Goal: Download file/media

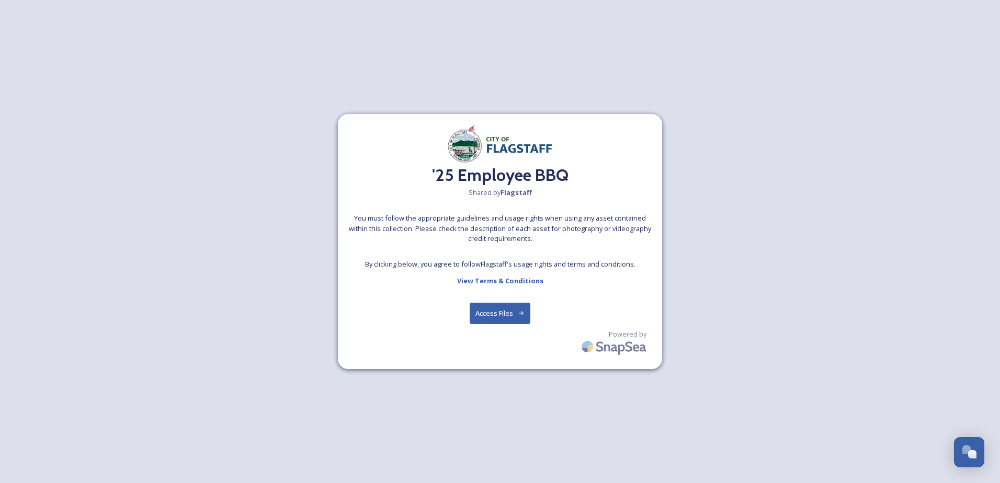
click at [513, 312] on button "Access Files" at bounding box center [500, 313] width 61 height 21
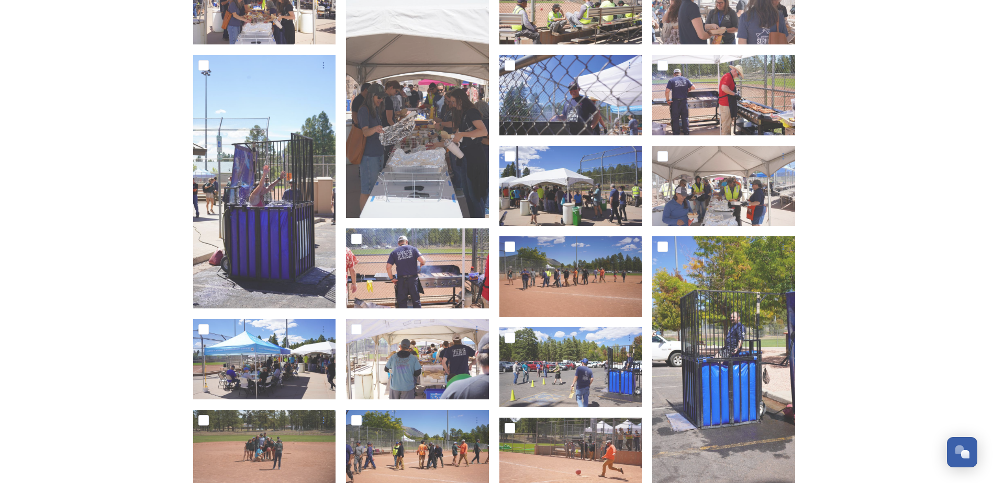
scroll to position [419, 0]
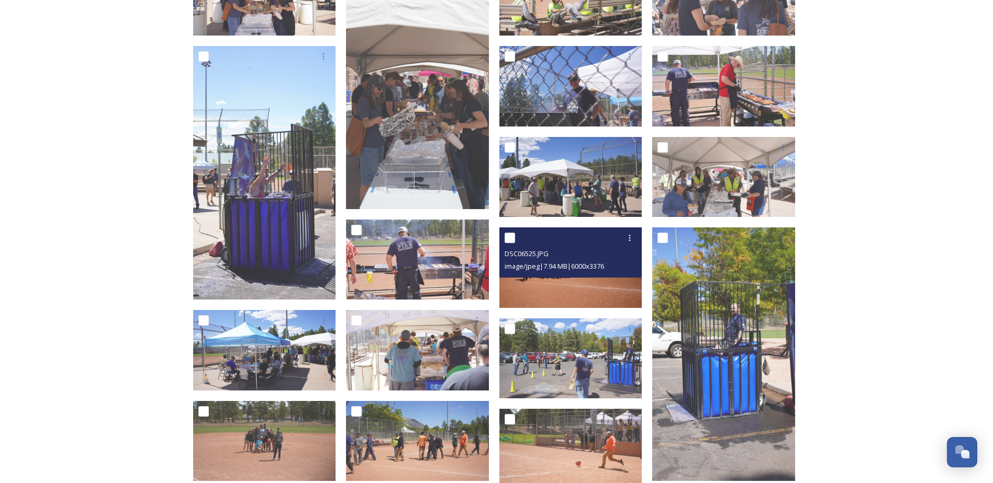
click at [581, 268] on span "image/jpeg | 7.94 MB | 6000 x 3376" at bounding box center [553, 266] width 99 height 9
click at [552, 283] on img at bounding box center [570, 268] width 143 height 81
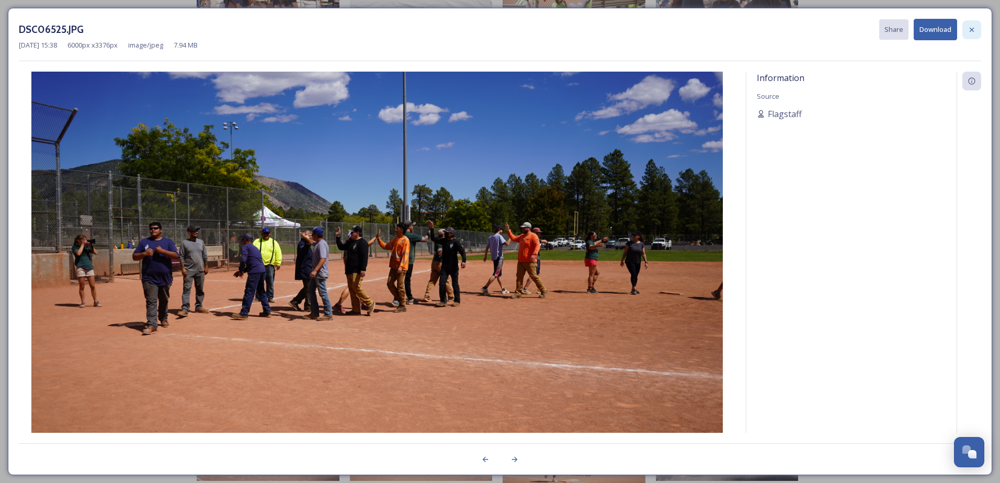
click at [970, 30] on icon at bounding box center [972, 30] width 8 height 8
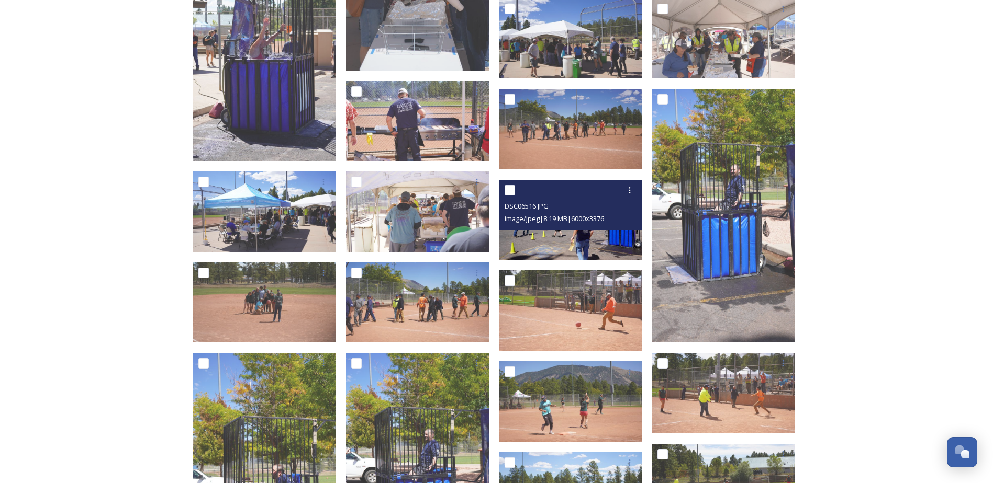
scroll to position [576, 0]
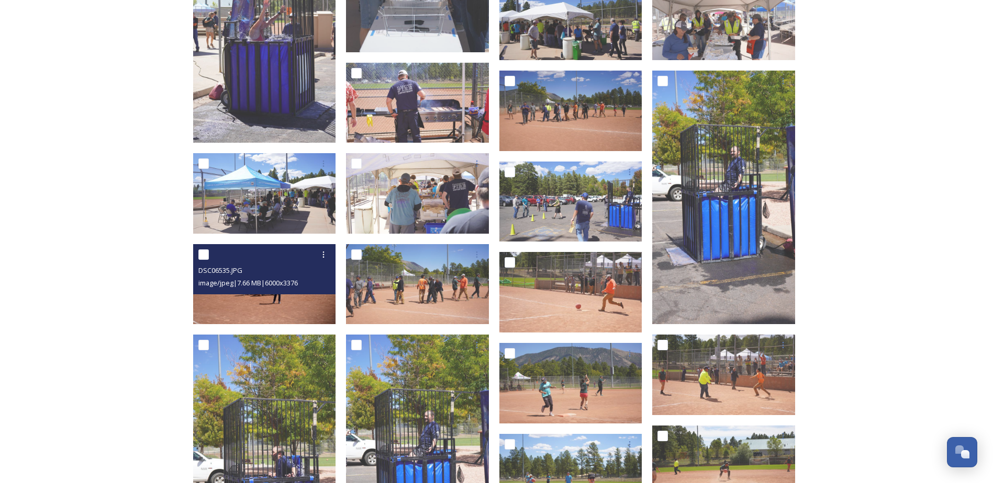
click at [284, 303] on img at bounding box center [264, 284] width 143 height 81
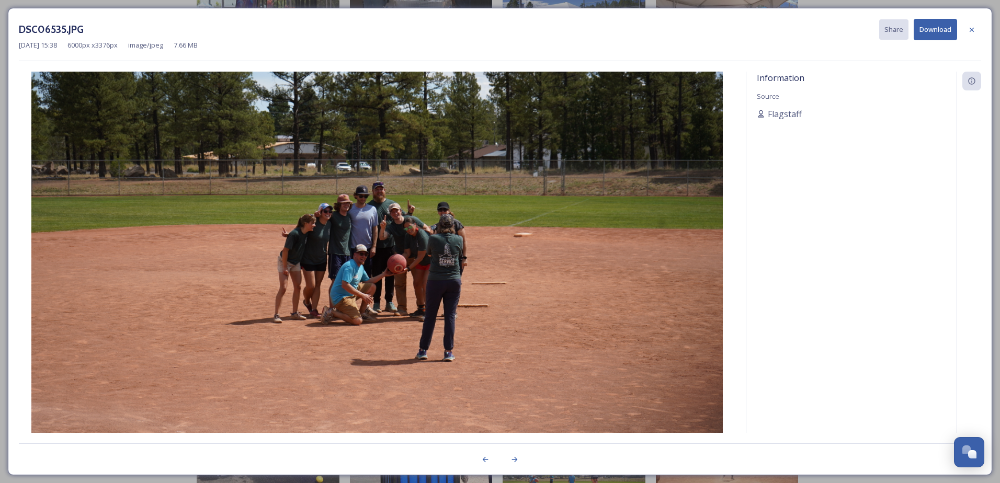
click at [972, 30] on icon at bounding box center [972, 29] width 4 height 4
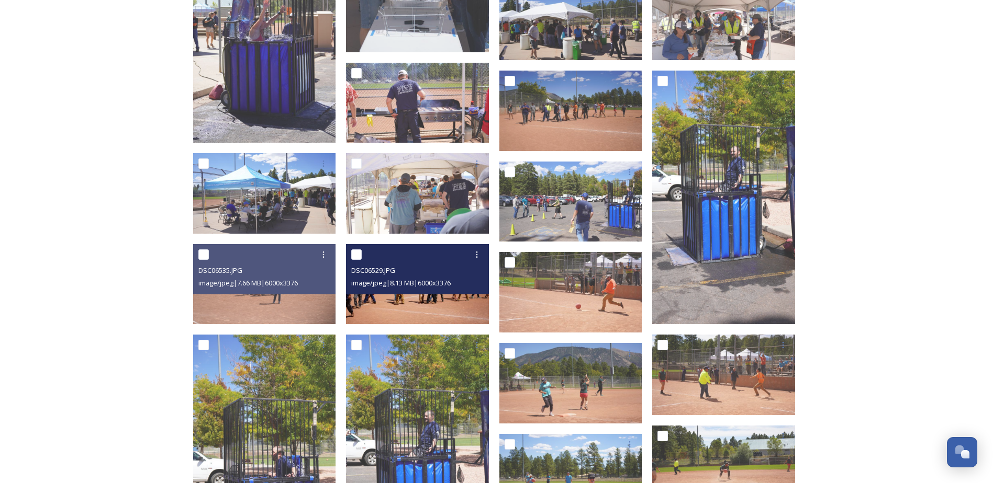
click at [391, 304] on img at bounding box center [417, 284] width 143 height 81
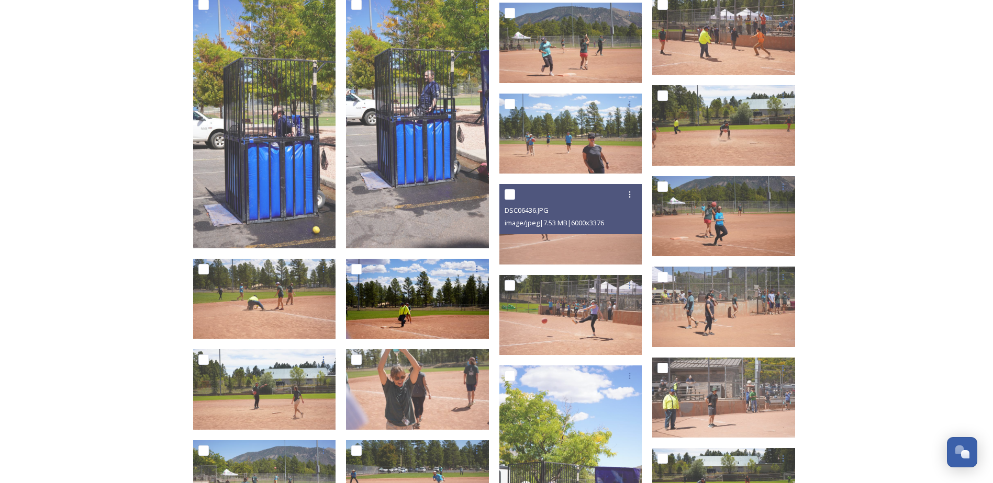
scroll to position [942, 0]
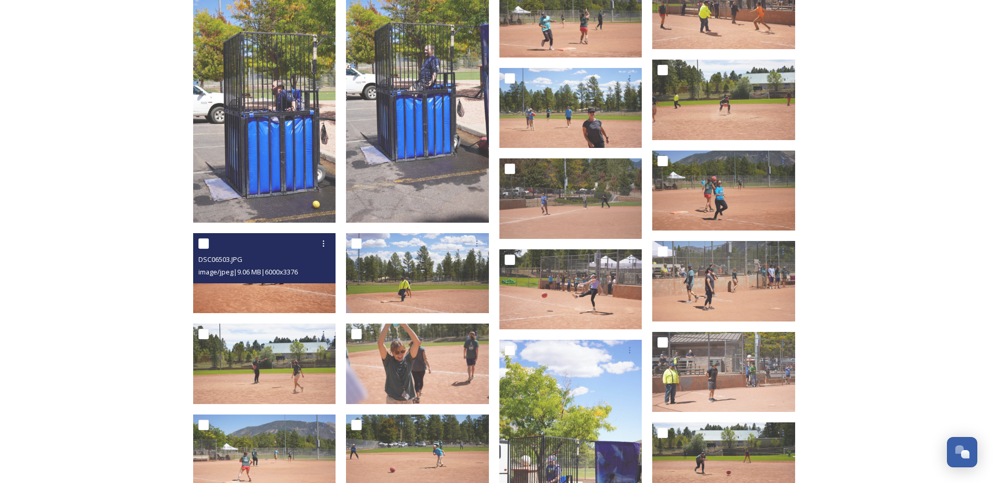
click at [265, 280] on div "DSC06503.JPG image/jpeg | 9.06 MB | 6000 x 3376" at bounding box center [264, 258] width 143 height 50
click at [265, 297] on img at bounding box center [264, 273] width 143 height 81
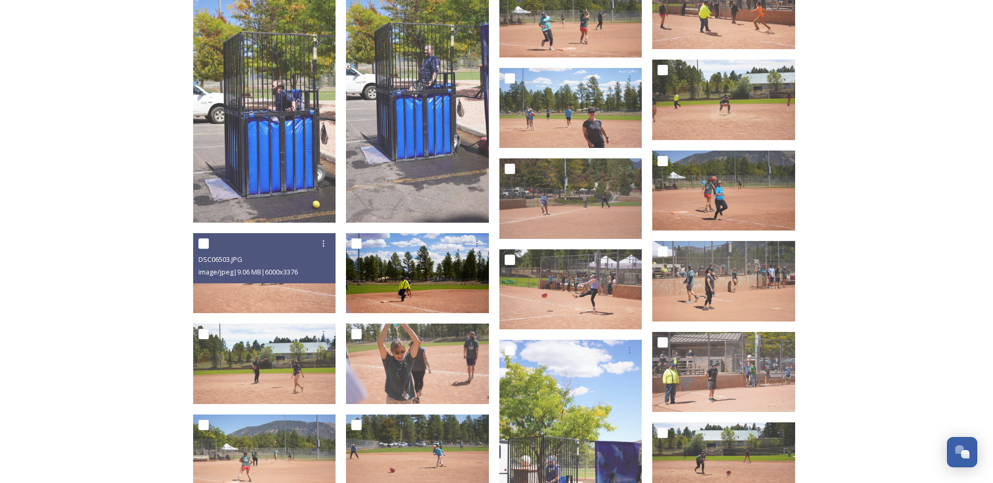
click at [392, 258] on div at bounding box center [417, 245] width 143 height 25
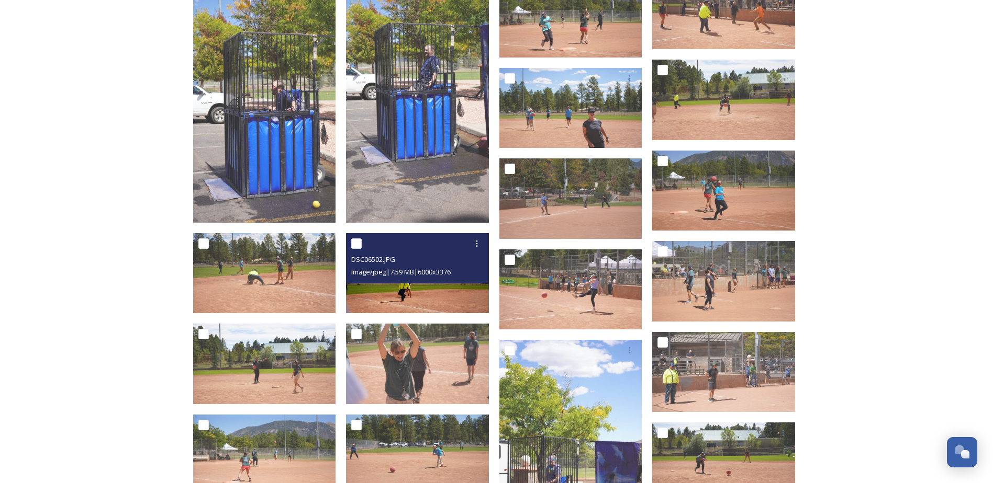
click at [401, 298] on img at bounding box center [417, 273] width 143 height 81
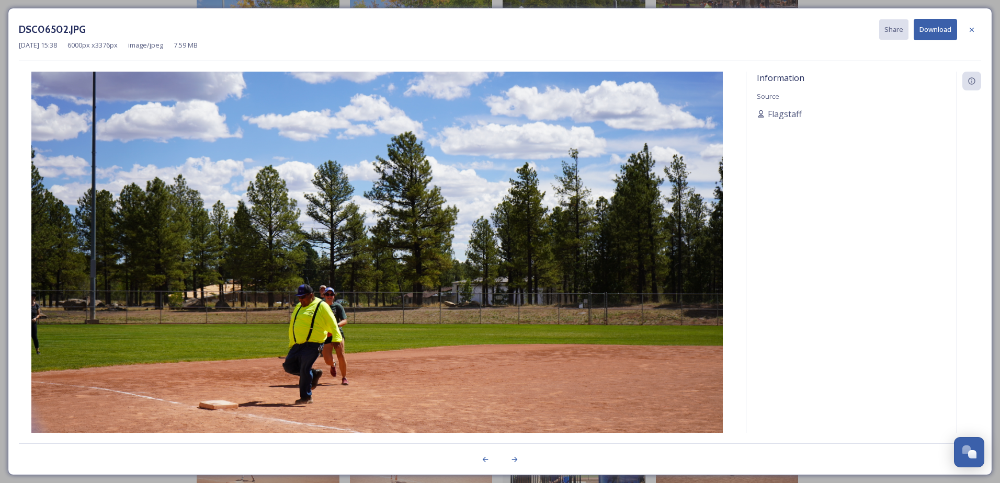
drag, startPoint x: 973, startPoint y: 33, endPoint x: 948, endPoint y: 75, distance: 48.8
click at [974, 33] on icon at bounding box center [972, 30] width 8 height 8
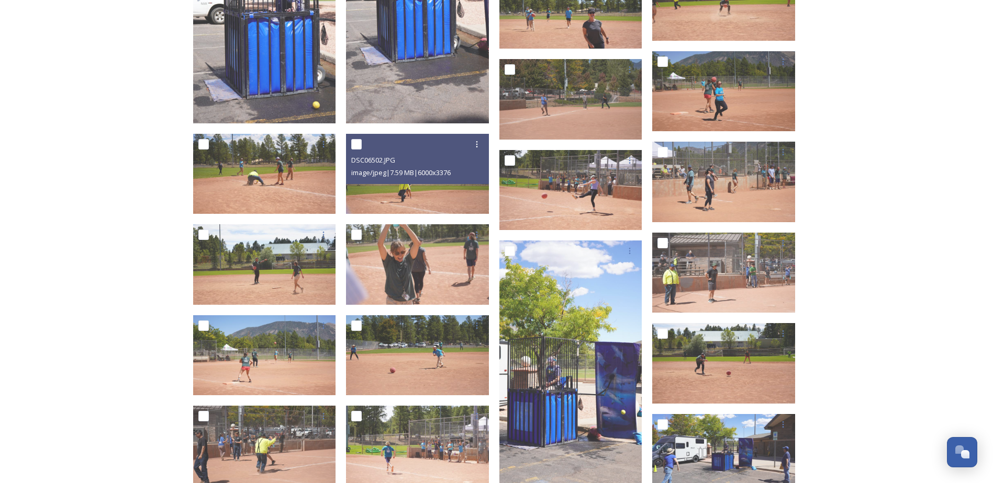
scroll to position [1046, 0]
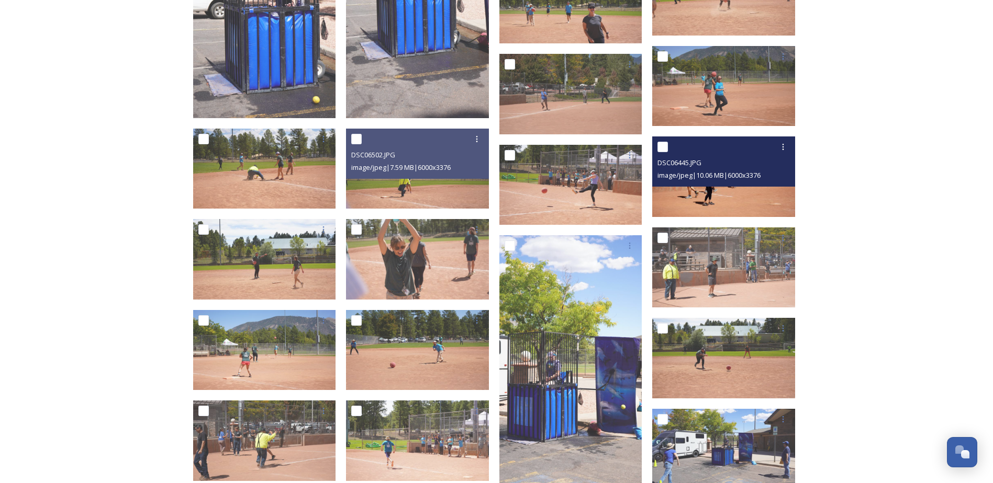
click at [732, 186] on div "DSC06445.JPG image/jpeg | 10.06 MB | 6000 x 3376" at bounding box center [723, 162] width 143 height 50
click at [722, 199] on img at bounding box center [723, 177] width 143 height 81
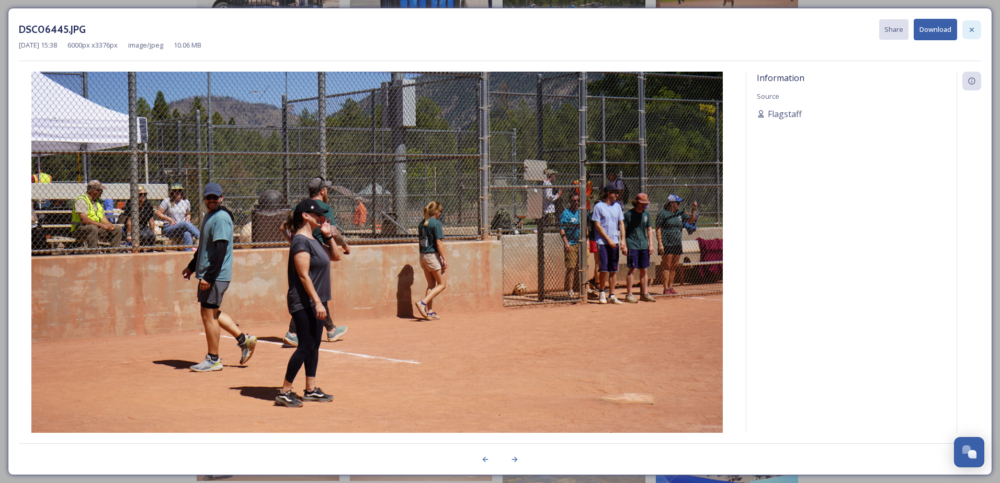
click at [971, 32] on icon at bounding box center [972, 30] width 8 height 8
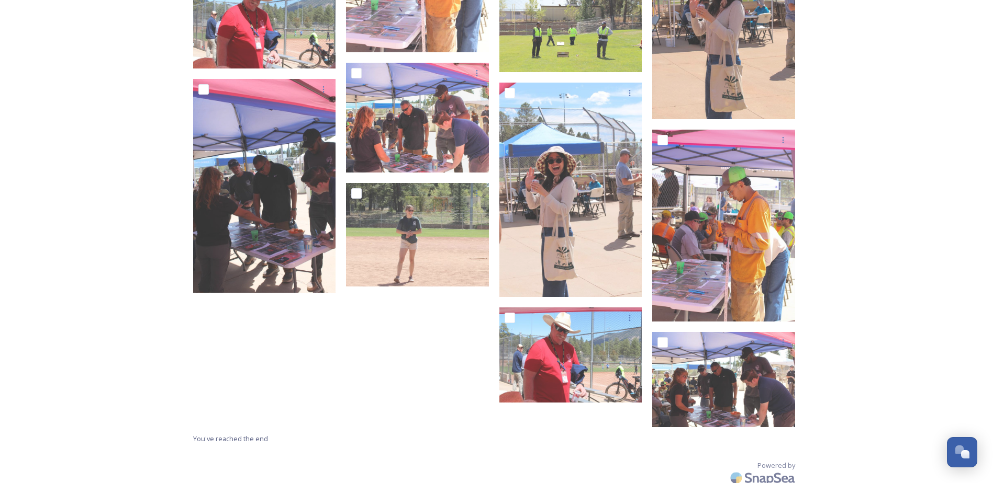
scroll to position [5437, 0]
